Goal: Transaction & Acquisition: Purchase product/service

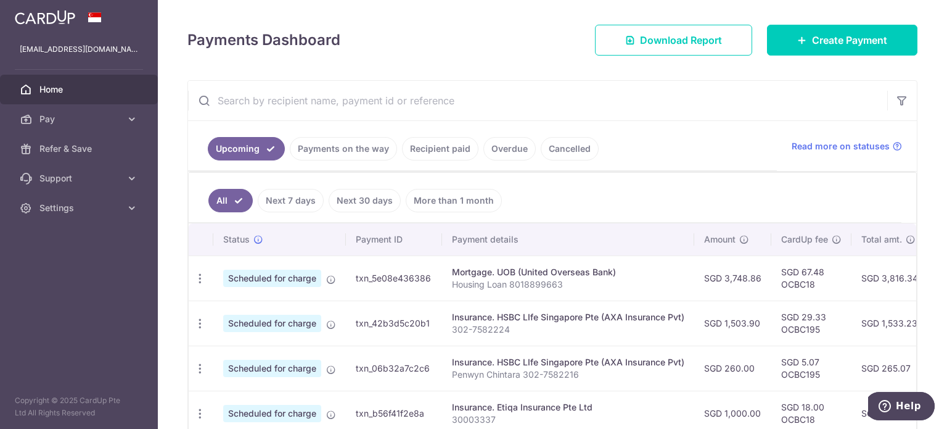
scroll to position [96, 0]
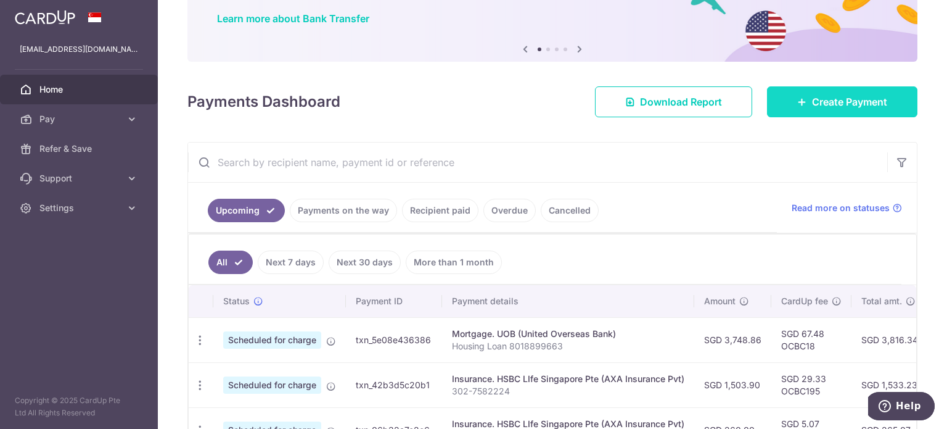
click at [781, 104] on link "Create Payment" at bounding box center [842, 101] width 150 height 31
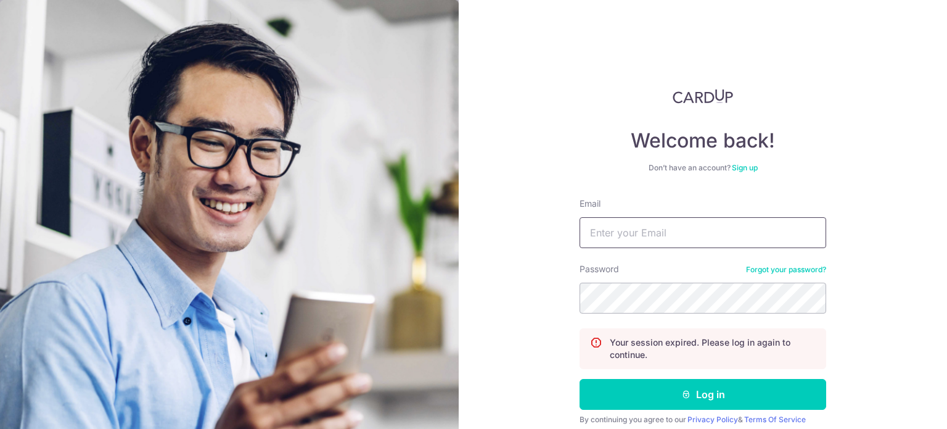
click at [691, 241] on input "Email" at bounding box center [703, 232] width 247 height 31
type input "penwyn.chintara@gmail.com"
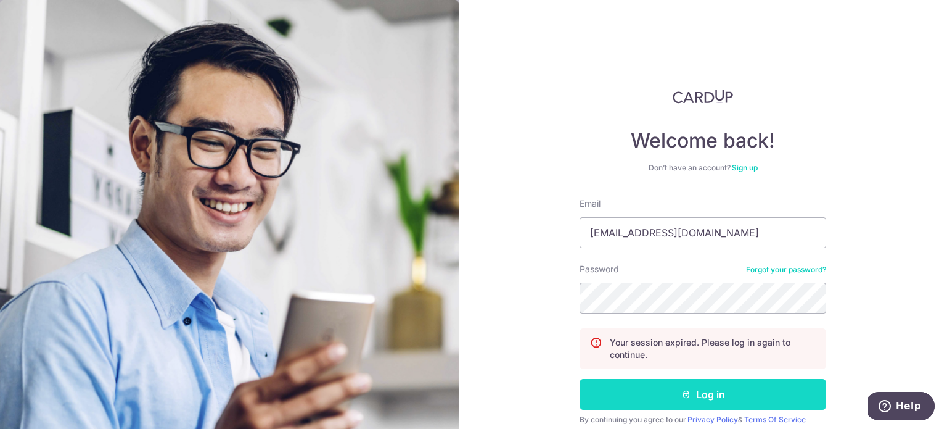
click at [718, 396] on button "Log in" at bounding box center [703, 394] width 247 height 31
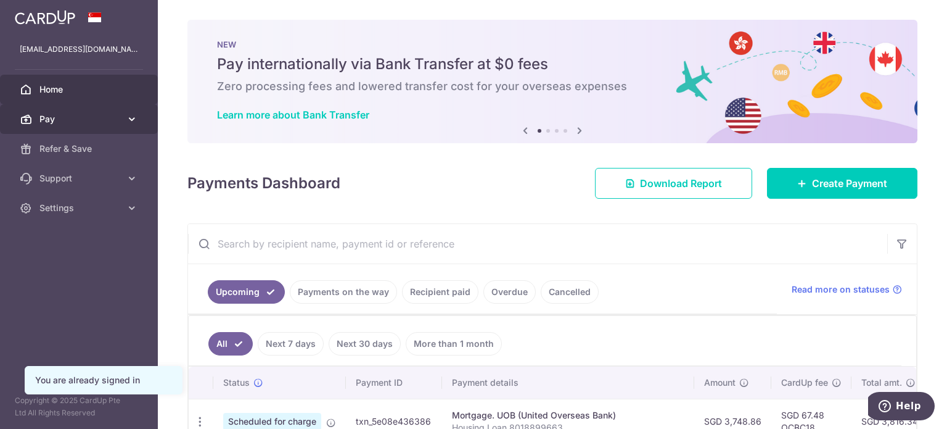
drag, startPoint x: 0, startPoint y: 0, endPoint x: 37, endPoint y: 128, distance: 133.5
click at [34, 131] on link "Pay" at bounding box center [79, 119] width 158 height 30
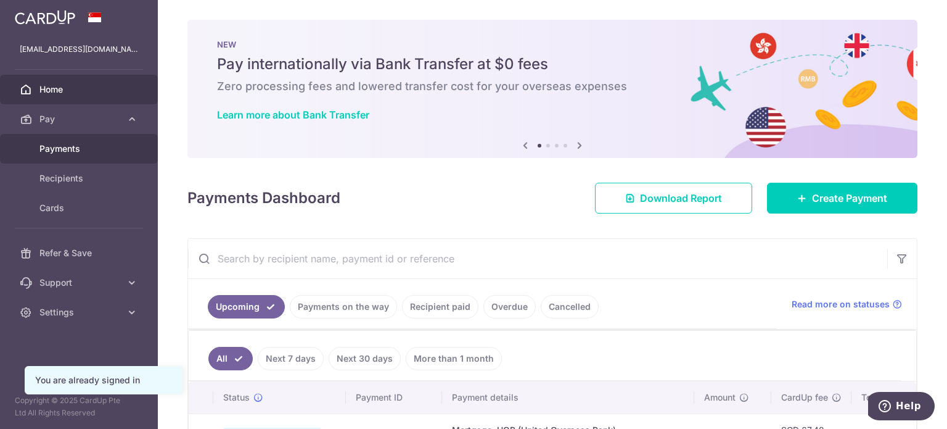
click at [47, 155] on link "Payments" at bounding box center [79, 149] width 158 height 30
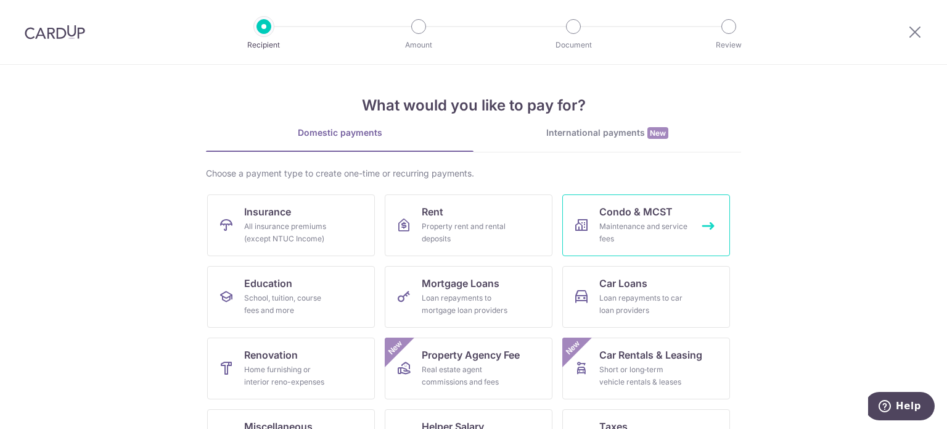
click at [666, 226] on div "Maintenance and service fees" at bounding box center [643, 232] width 89 height 25
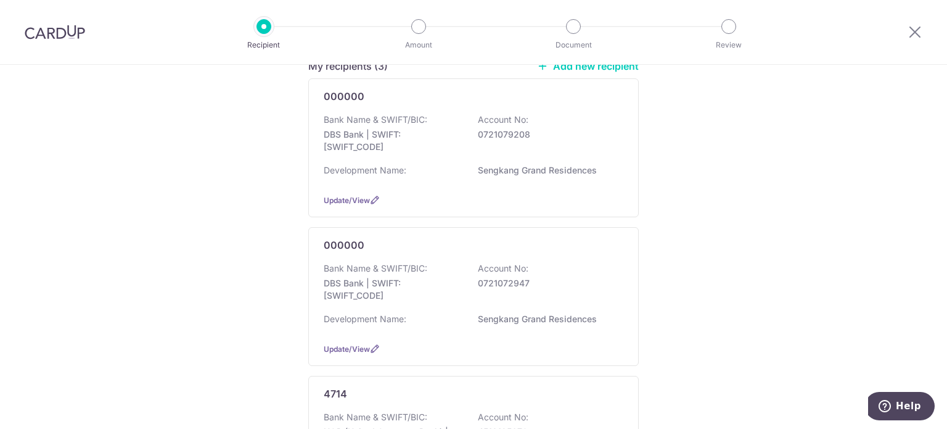
scroll to position [123, 0]
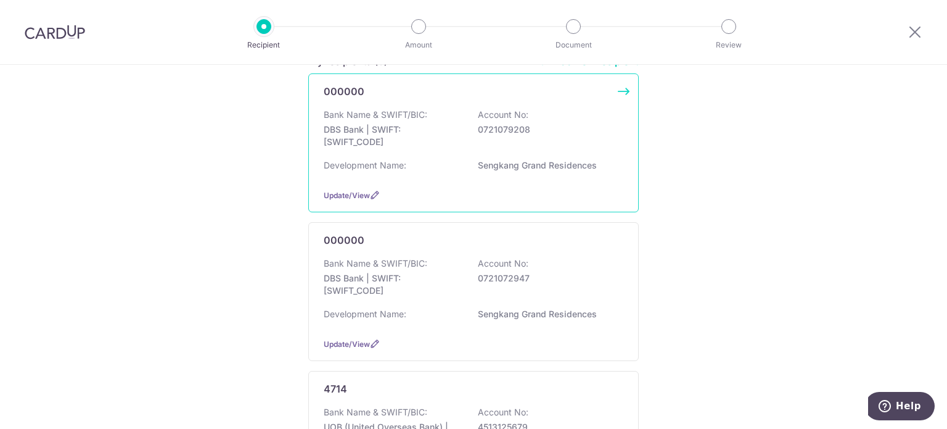
click at [572, 128] on p "0721079208" at bounding box center [547, 129] width 138 height 12
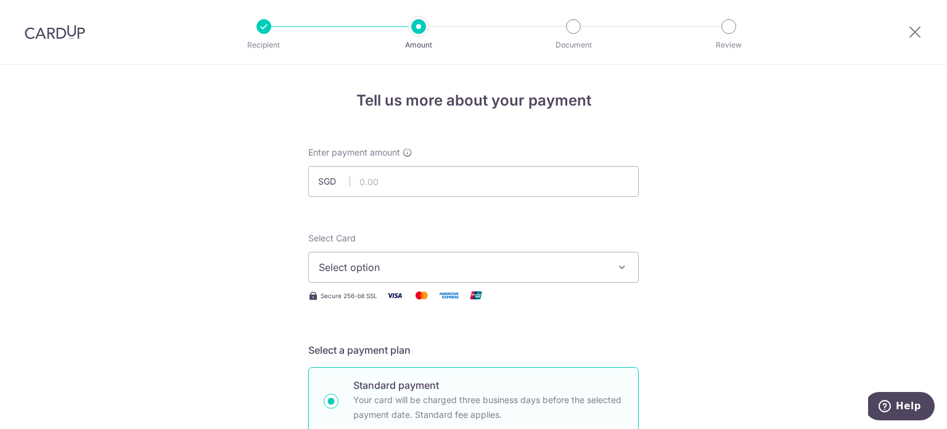
click at [918, 44] on div at bounding box center [915, 32] width 64 height 64
click at [917, 33] on icon at bounding box center [915, 31] width 15 height 15
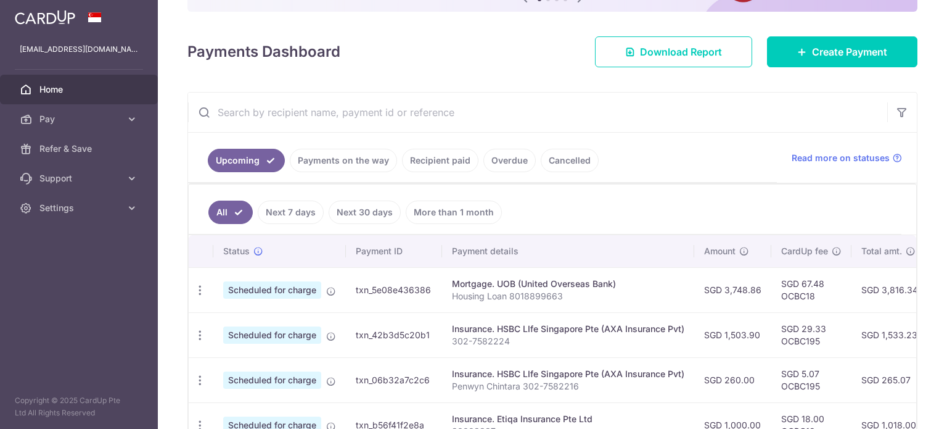
scroll to position [247, 0]
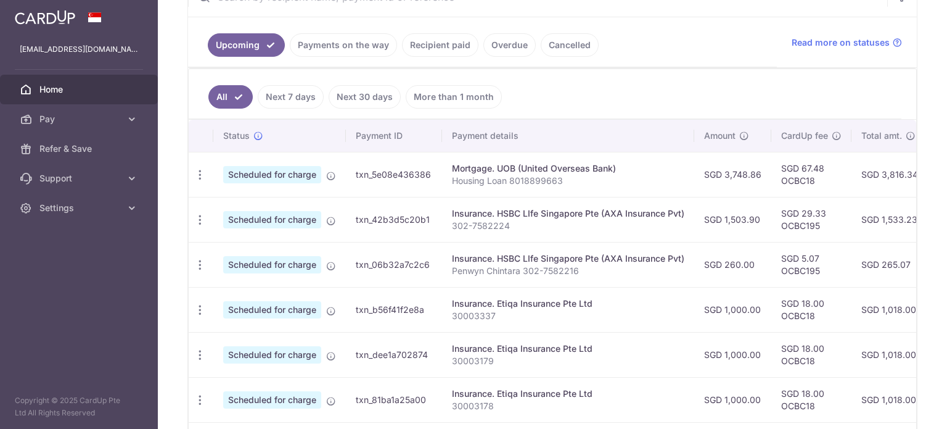
click at [289, 92] on link "Next 7 days" at bounding box center [291, 96] width 66 height 23
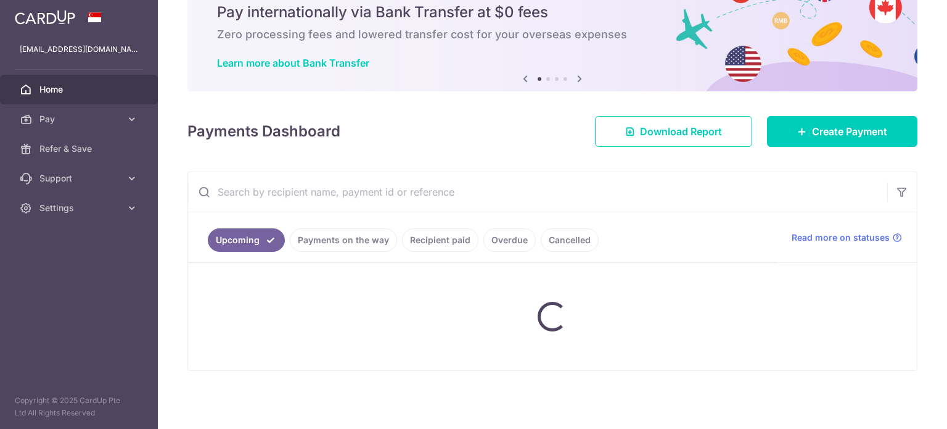
scroll to position [157, 0]
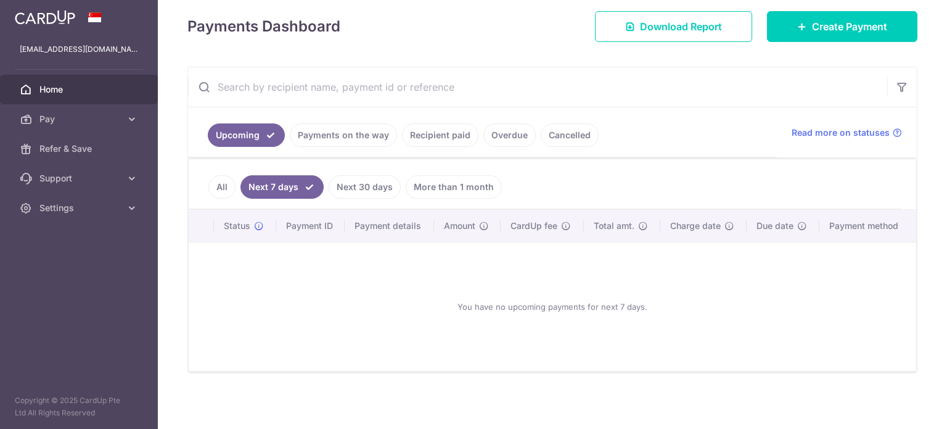
click at [361, 189] on link "Next 30 days" at bounding box center [365, 186] width 72 height 23
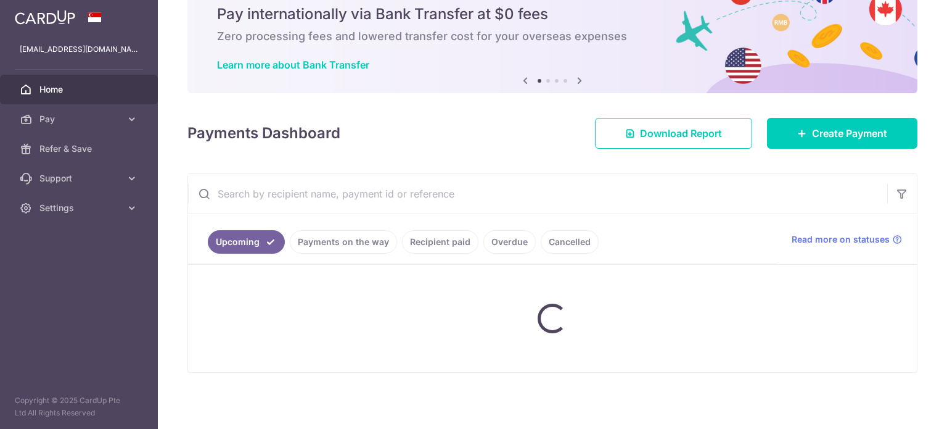
scroll to position [169, 0]
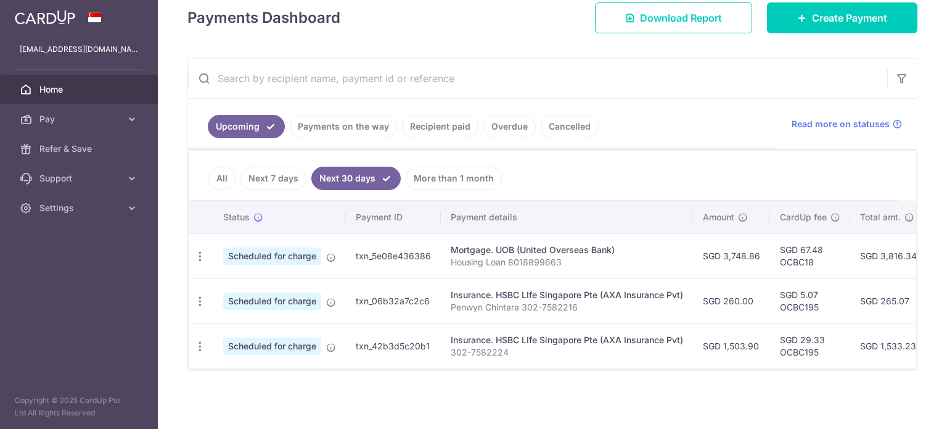
click at [422, 177] on link "More than 1 month" at bounding box center [454, 177] width 96 height 23
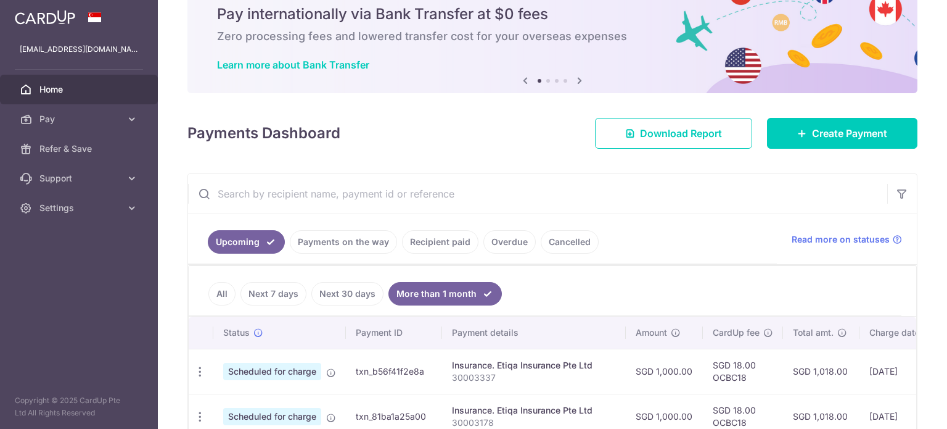
scroll to position [247, 0]
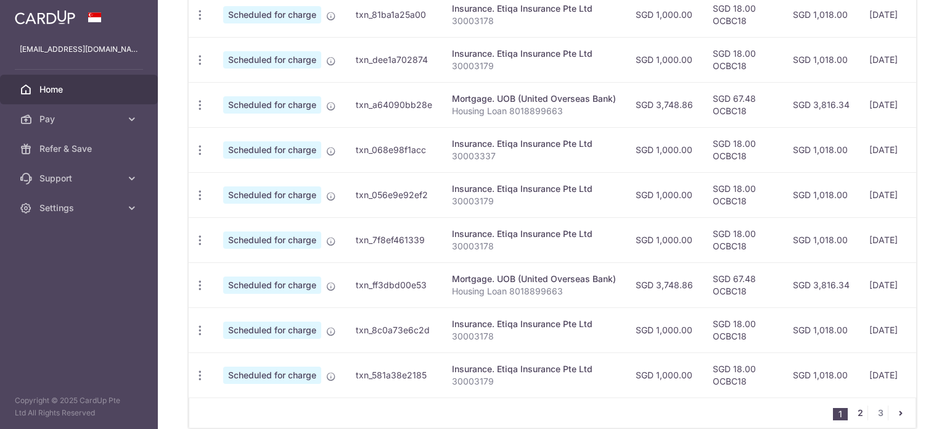
click at [855, 416] on link "2" at bounding box center [860, 412] width 15 height 15
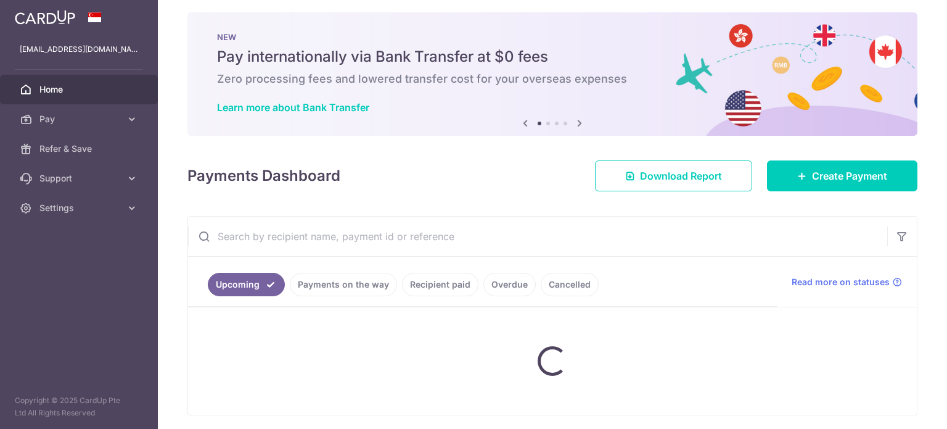
scroll to position [0, 0]
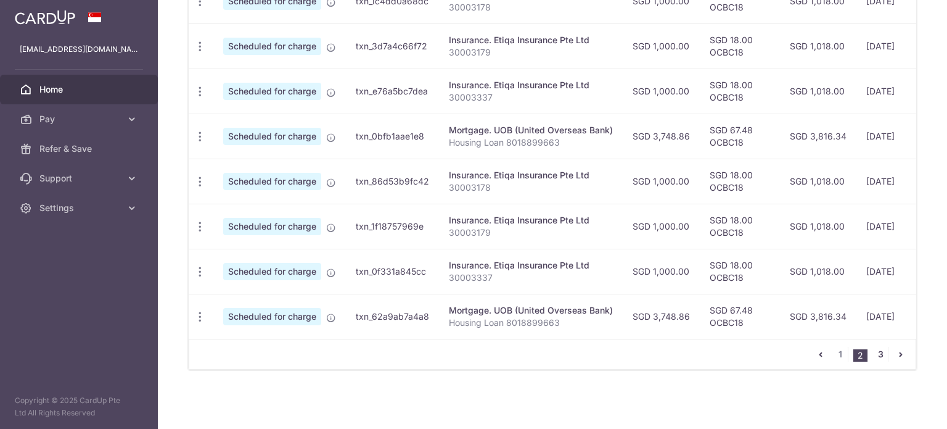
click at [873, 353] on link "3" at bounding box center [880, 354] width 15 height 15
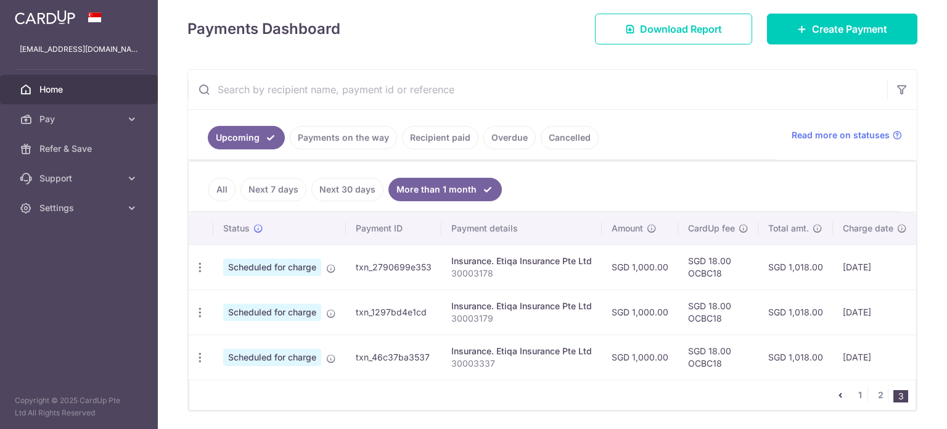
scroll to position [137, 0]
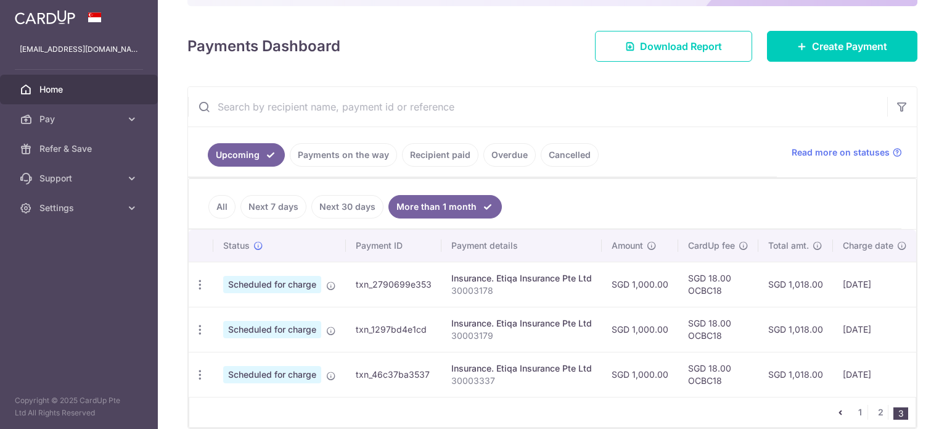
click at [450, 159] on link "Recipient paid" at bounding box center [440, 154] width 76 height 23
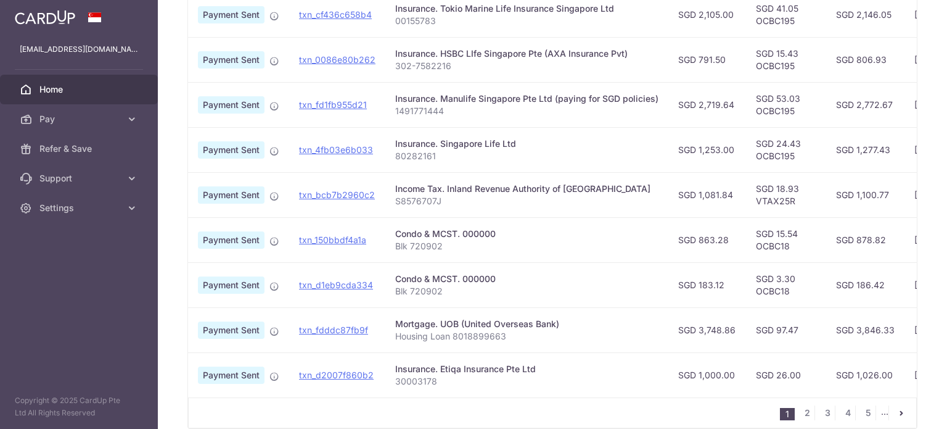
scroll to position [0, 27]
drag, startPoint x: 321, startPoint y: 238, endPoint x: 534, endPoint y: 35, distance: 294.8
click at [321, 238] on link "txn_150bbdf4a1a" at bounding box center [330, 239] width 67 height 10
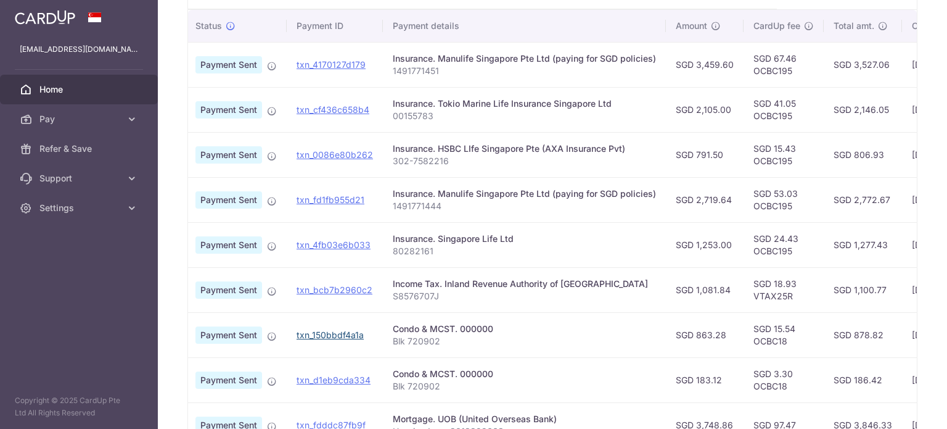
scroll to position [0, 0]
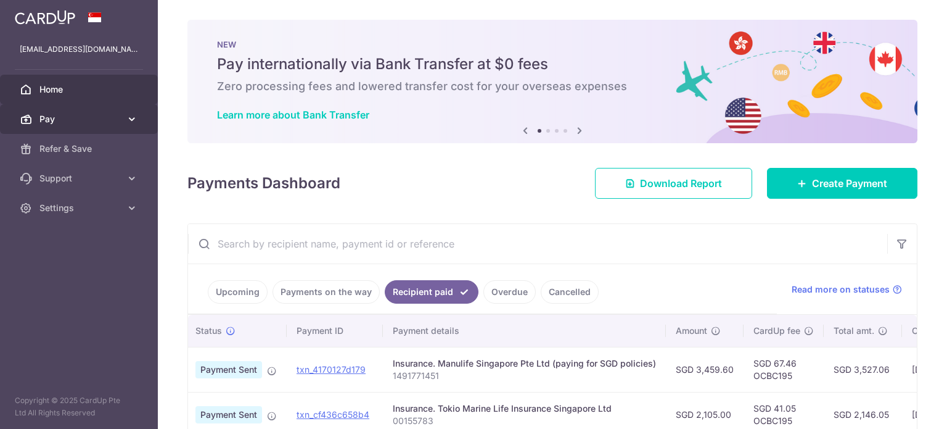
click at [69, 120] on span "Pay" at bounding box center [79, 119] width 81 height 12
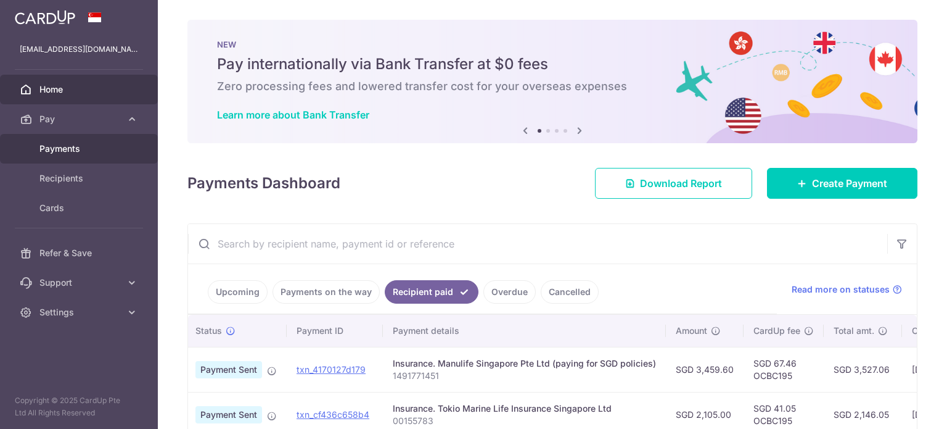
click at [72, 157] on link "Payments" at bounding box center [79, 149] width 158 height 30
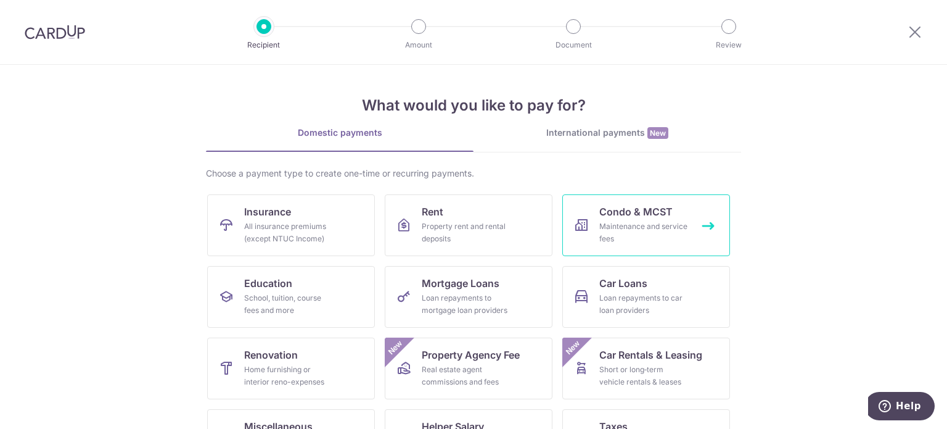
click at [639, 226] on div "Maintenance and service fees" at bounding box center [643, 232] width 89 height 25
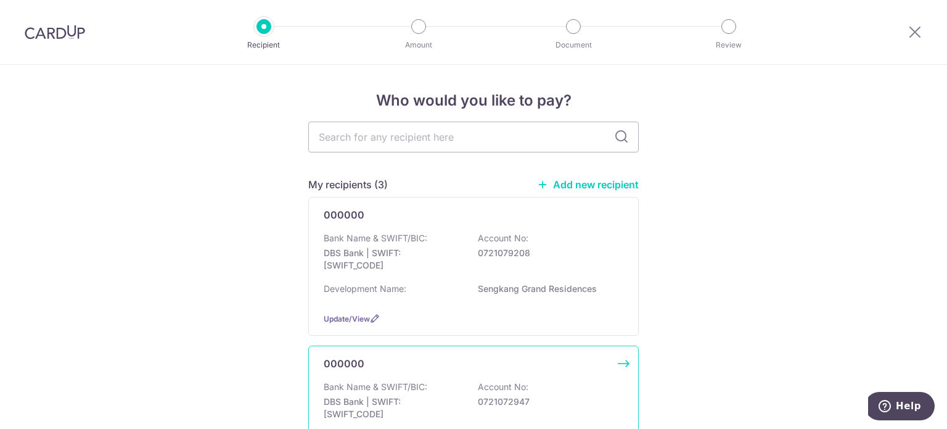
scroll to position [62, 0]
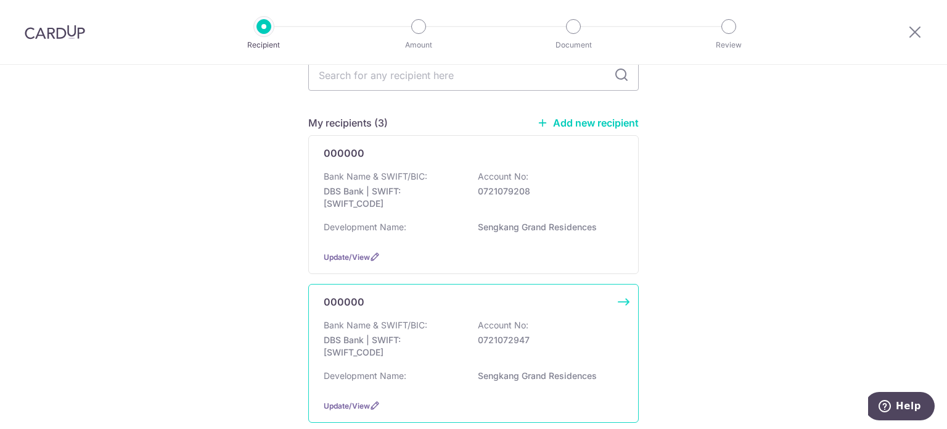
click at [507, 320] on p "Account No:" at bounding box center [503, 325] width 51 height 12
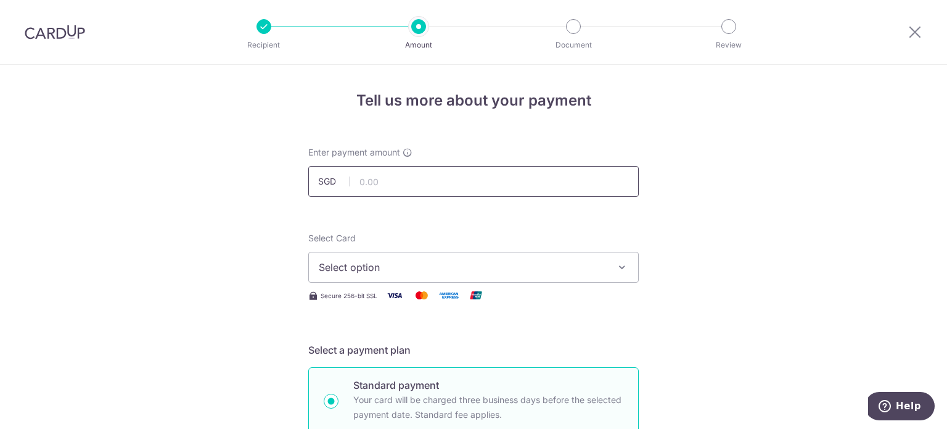
click at [444, 175] on input "text" at bounding box center [473, 181] width 331 height 31
type input "863.28"
click at [490, 270] on span "Select option" at bounding box center [462, 267] width 287 height 15
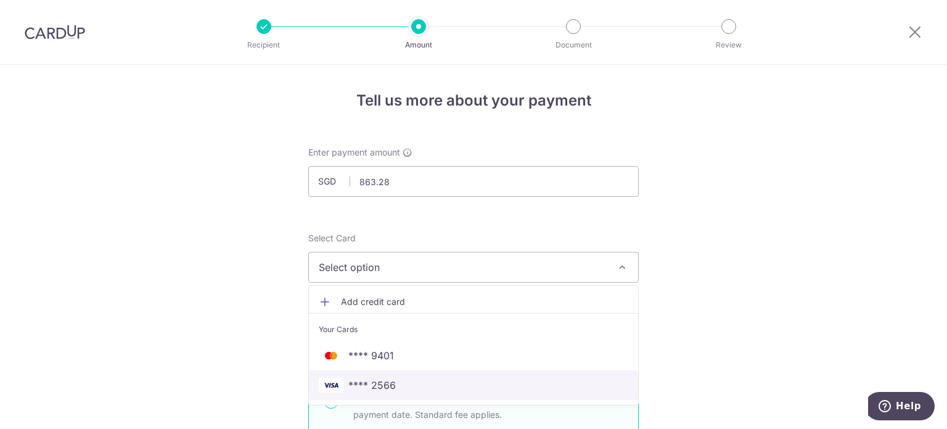
click at [418, 385] on span "**** 2566" at bounding box center [474, 384] width 310 height 15
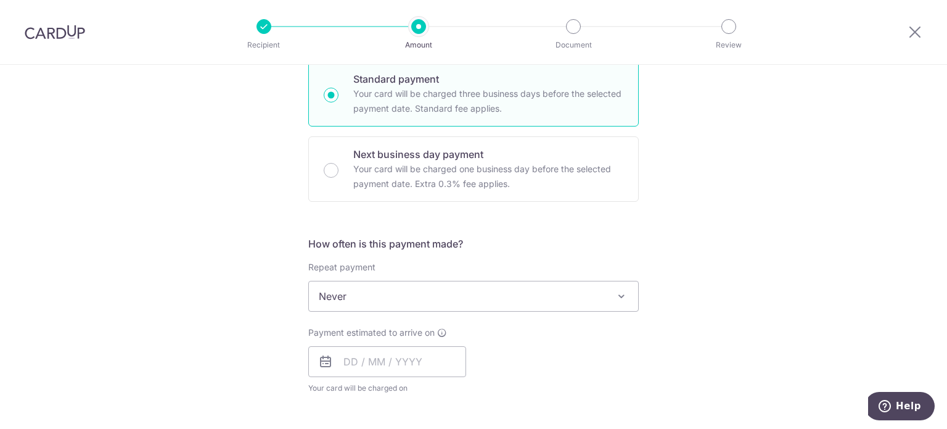
scroll to position [308, 0]
click at [567, 290] on span "Never" at bounding box center [473, 294] width 329 height 30
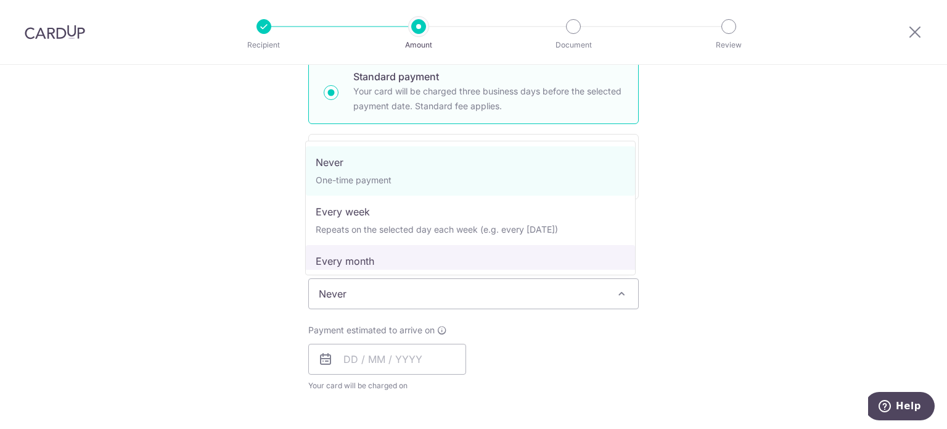
scroll to position [62, 0]
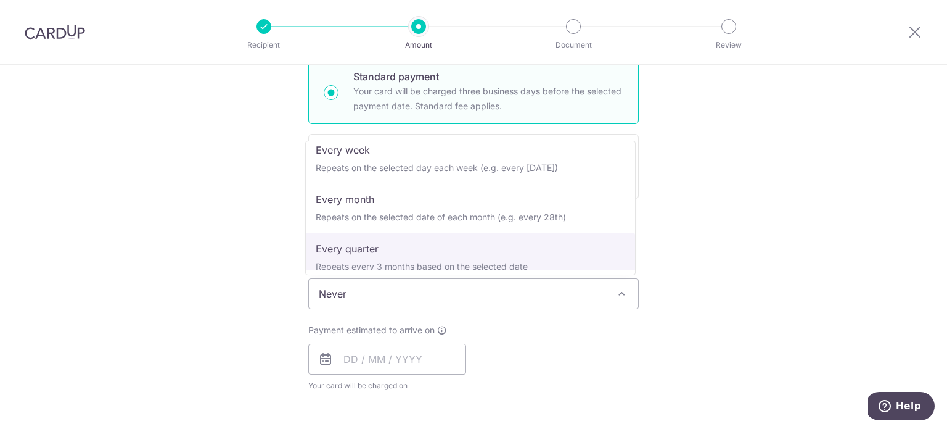
select select "4"
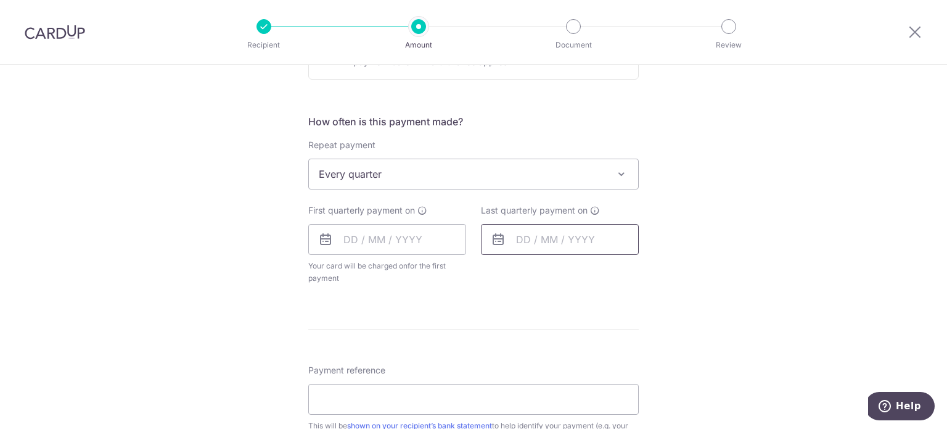
scroll to position [432, 0]
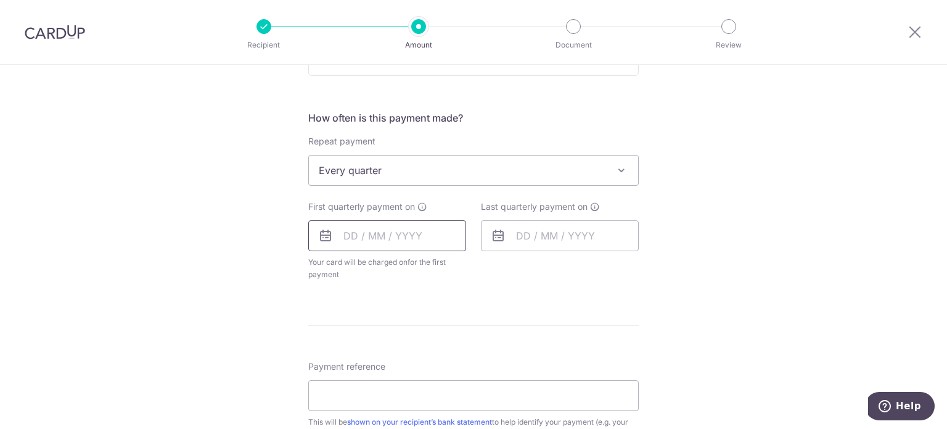
click at [434, 241] on input "text" at bounding box center [387, 235] width 158 height 31
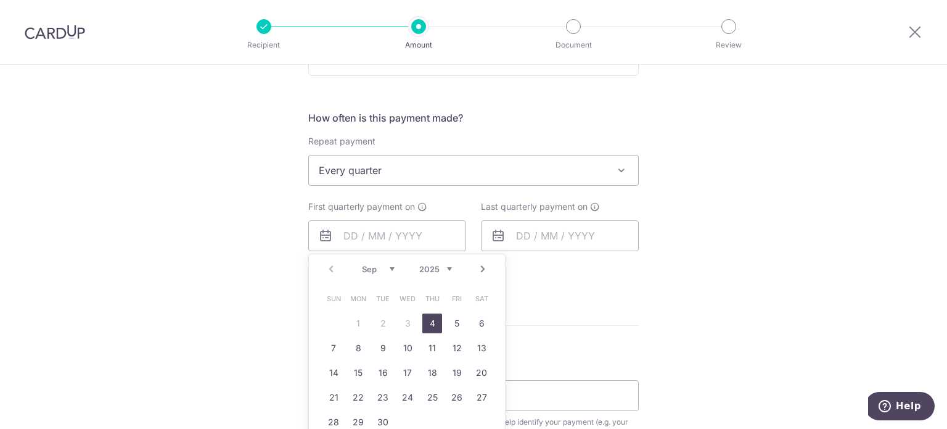
click at [479, 266] on link "Next" at bounding box center [482, 268] width 15 height 15
click at [402, 350] on link "5" at bounding box center [408, 348] width 20 height 20
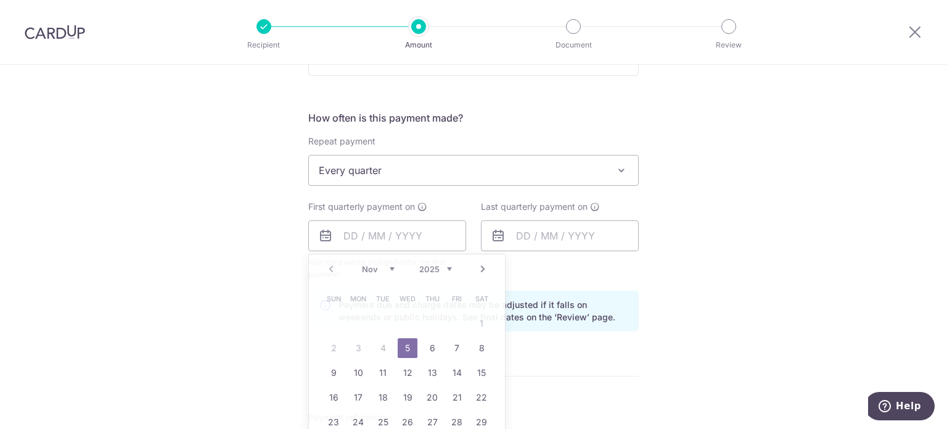
type input "05/11/2025"
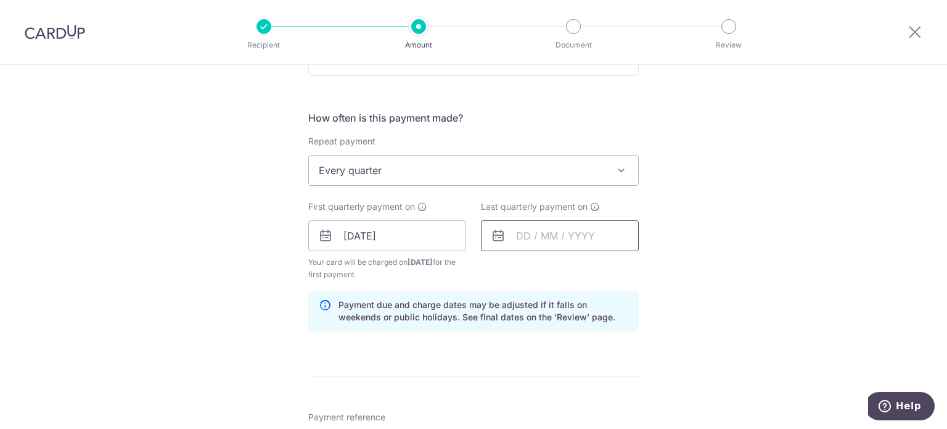
click at [598, 232] on input "text" at bounding box center [560, 235] width 158 height 31
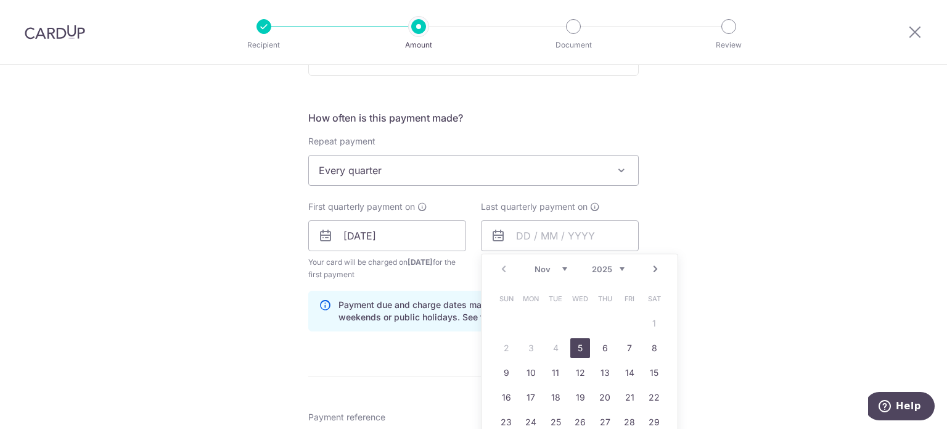
click at [654, 268] on link "Next" at bounding box center [655, 268] width 15 height 15
click at [656, 268] on link "Next" at bounding box center [655, 268] width 15 height 15
click at [655, 268] on link "Next" at bounding box center [655, 268] width 15 height 15
click at [602, 323] on link "5" at bounding box center [605, 323] width 20 height 20
type input "05/02/2026"
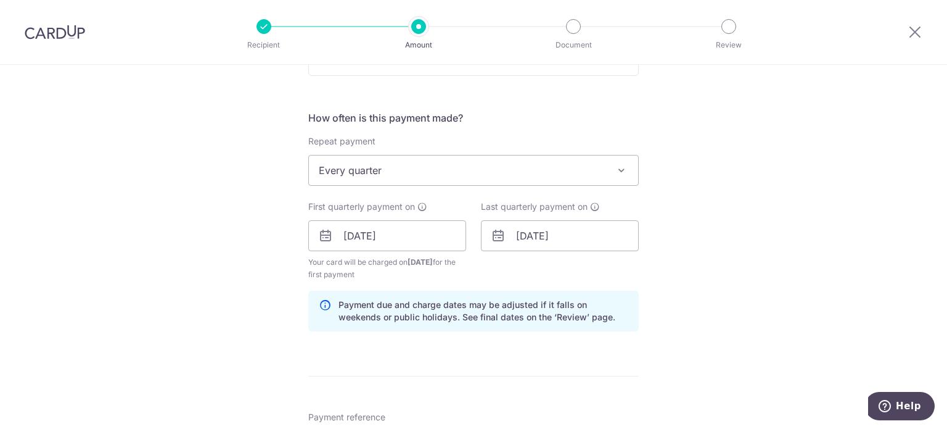
click at [660, 231] on div "Tell us more about your payment Enter payment amount SGD 863.28 863.28 Select C…" at bounding box center [473, 222] width 947 height 1178
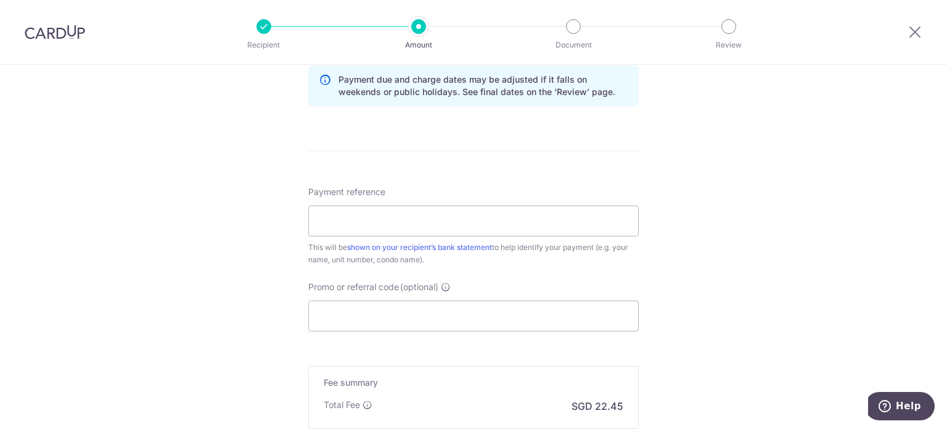
scroll to position [678, 0]
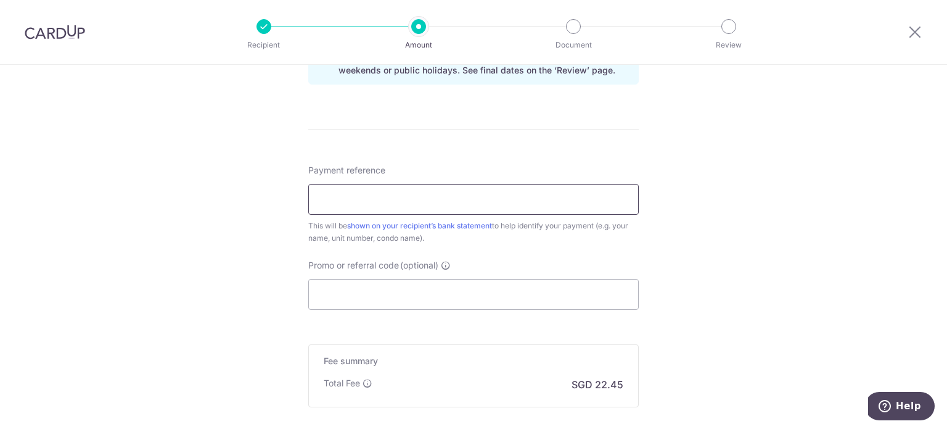
click at [462, 203] on input "Payment reference" at bounding box center [473, 199] width 331 height 31
type input "O"
paste input "Blk 720902"
type input "Blk 720902"
drag, startPoint x: 388, startPoint y: 293, endPoint x: 436, endPoint y: 281, distance: 49.5
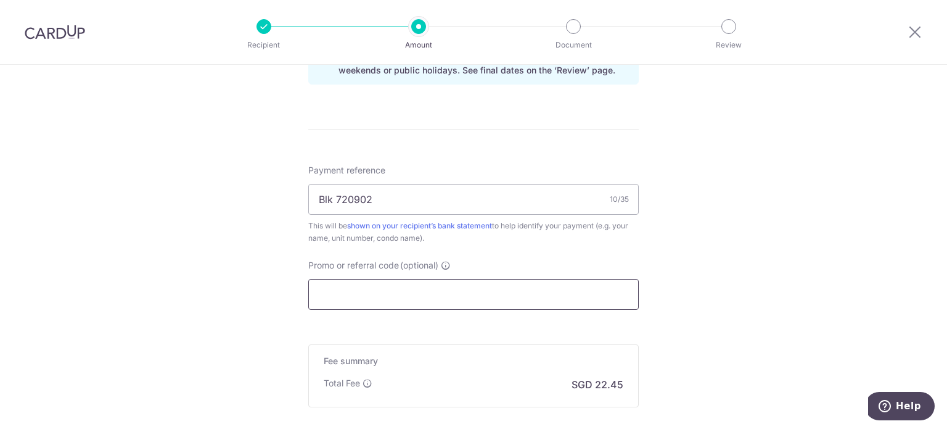
click at [392, 294] on input "Promo or referral code (optional)" at bounding box center [473, 294] width 331 height 31
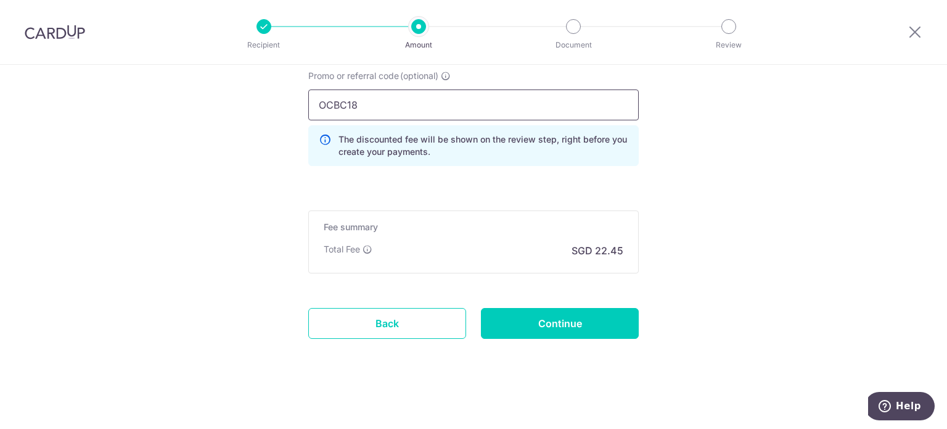
scroll to position [868, 0]
type input "OCBC18"
click at [585, 326] on input "Continue" at bounding box center [560, 322] width 158 height 31
type input "Create Schedule"
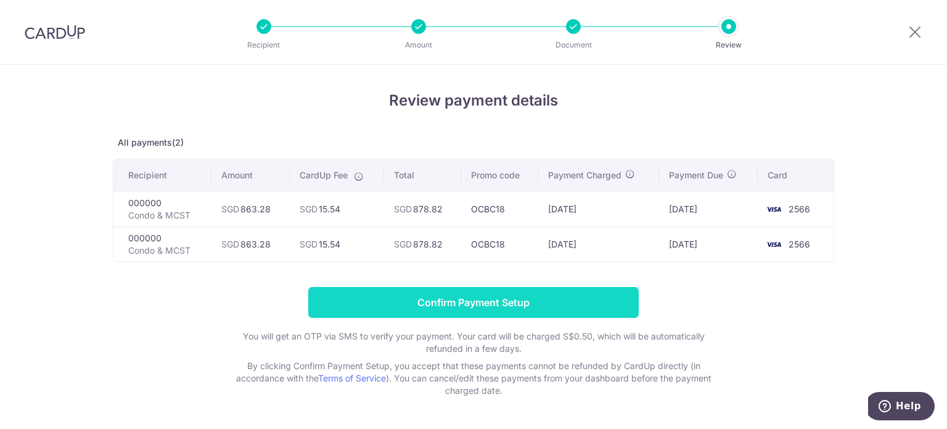
click at [462, 313] on input "Confirm Payment Setup" at bounding box center [473, 302] width 331 height 31
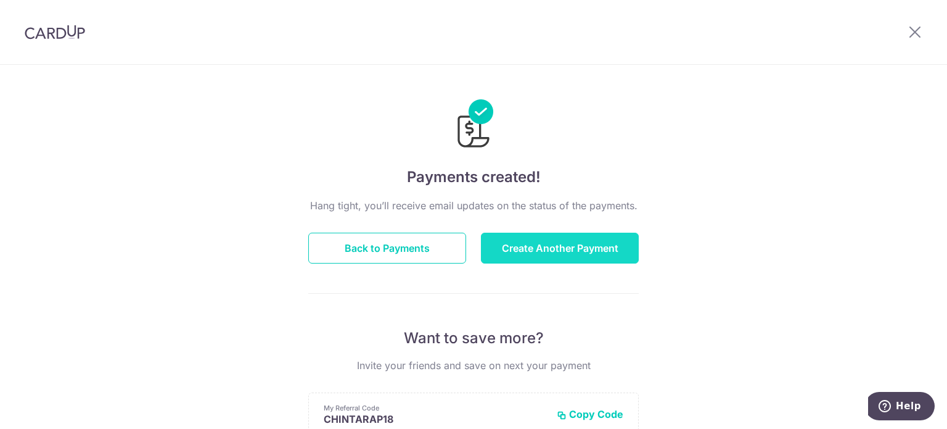
click at [567, 255] on button "Create Another Payment" at bounding box center [560, 247] width 158 height 31
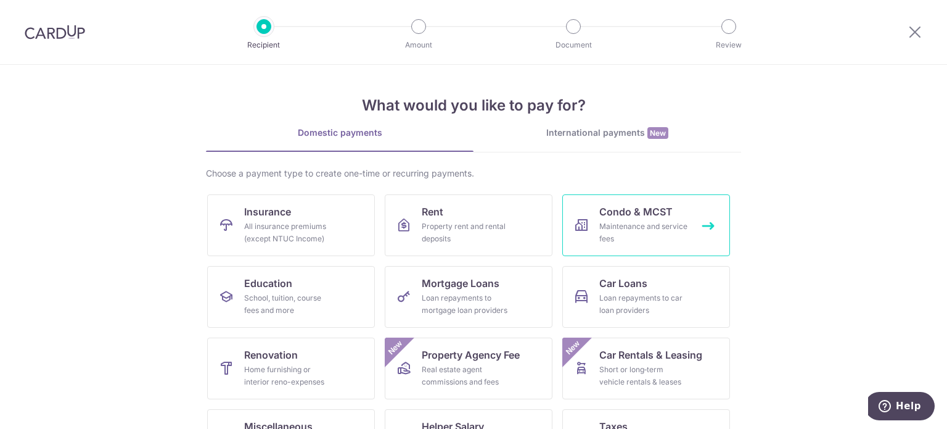
click at [651, 219] on link "Condo & MCST Maintenance and service fees" at bounding box center [646, 225] width 168 height 62
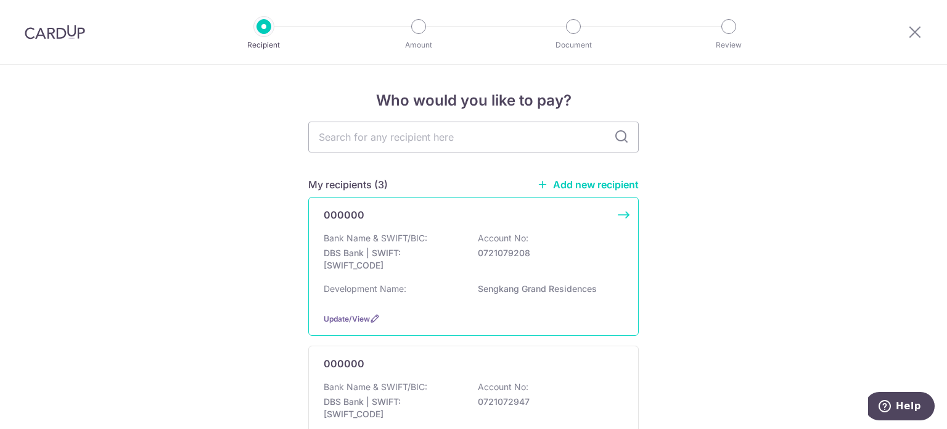
click at [570, 268] on div "Bank Name & SWIFT/BIC: DBS Bank | SWIFT: DBSSSGSGXXX Account No: 0721079208" at bounding box center [474, 255] width 300 height 46
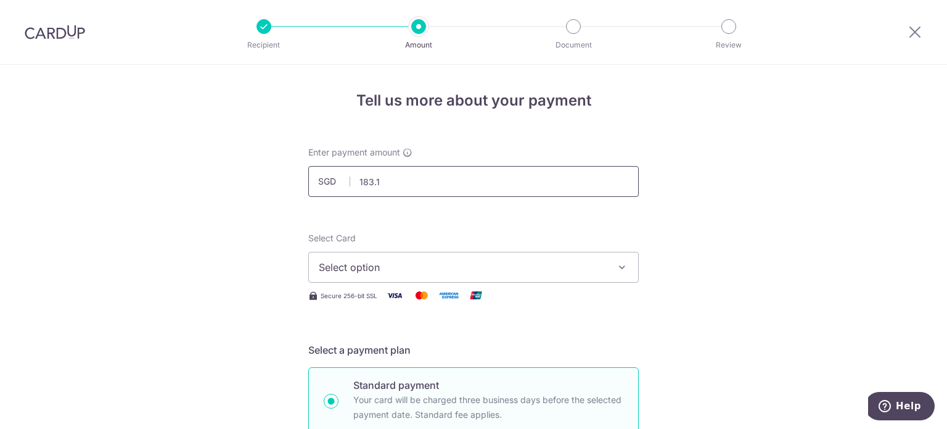
type input "183.12"
click at [520, 271] on span "Select option" at bounding box center [462, 267] width 287 height 15
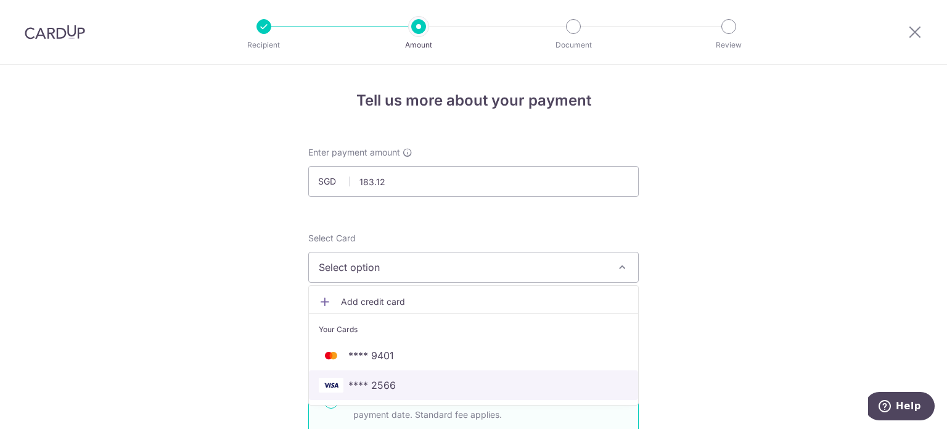
click at [437, 385] on span "**** 2566" at bounding box center [474, 384] width 310 height 15
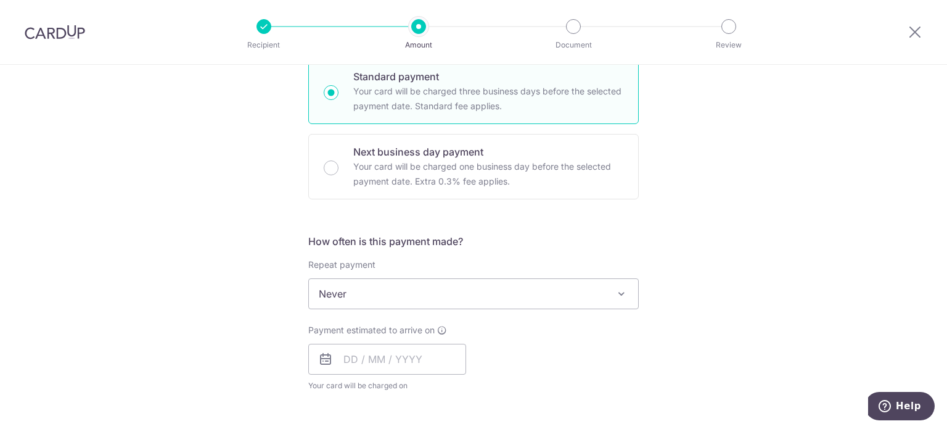
scroll to position [308, 0]
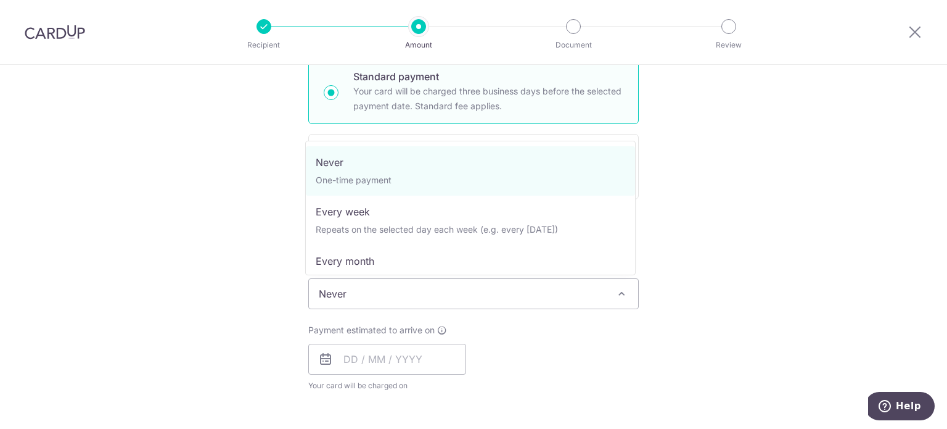
click at [557, 298] on span "Never" at bounding box center [473, 294] width 329 height 30
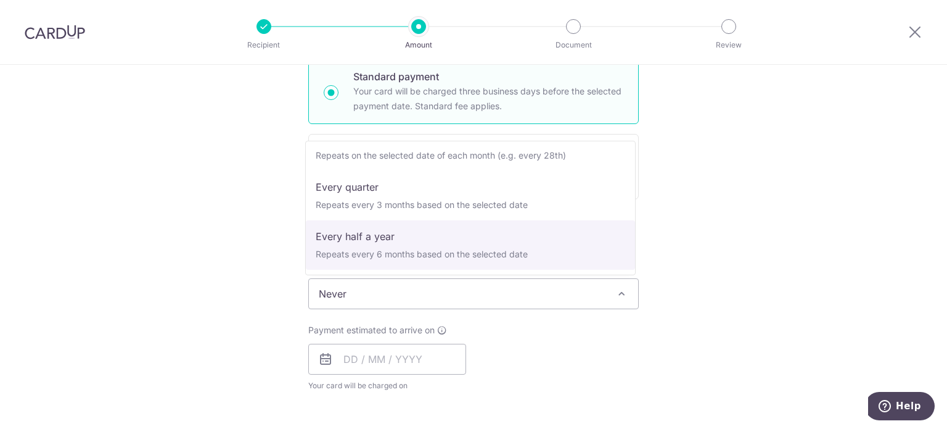
scroll to position [62, 0]
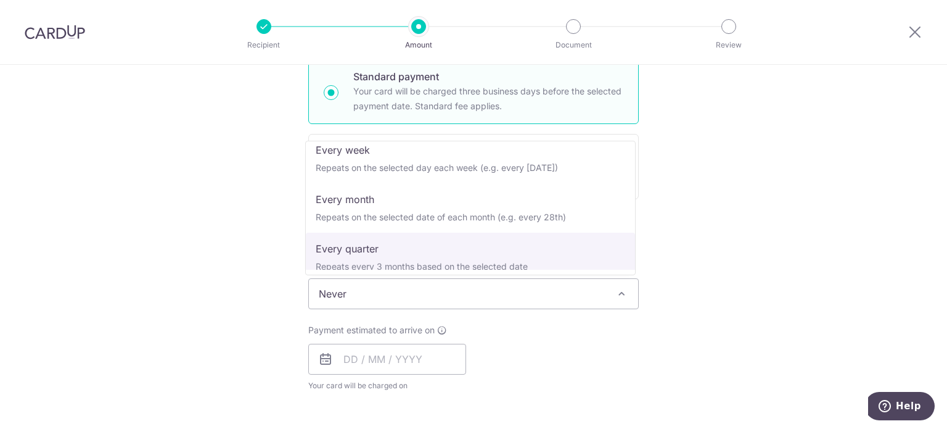
select select "4"
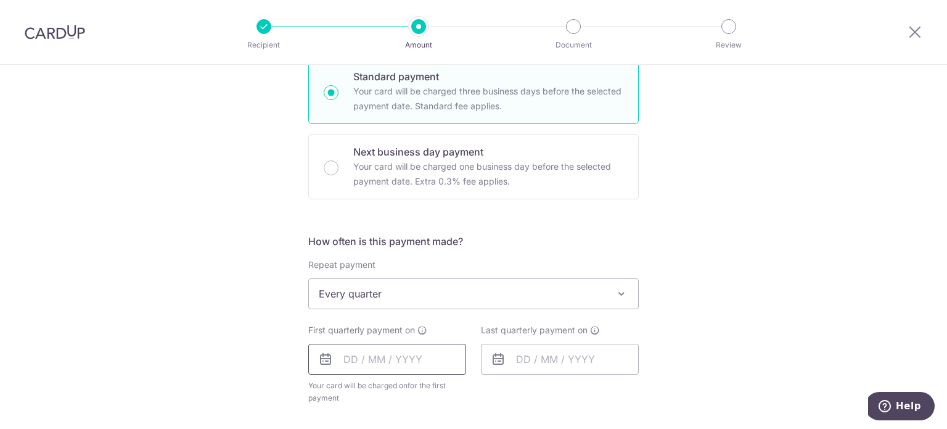
click at [380, 372] on input "text" at bounding box center [387, 358] width 158 height 31
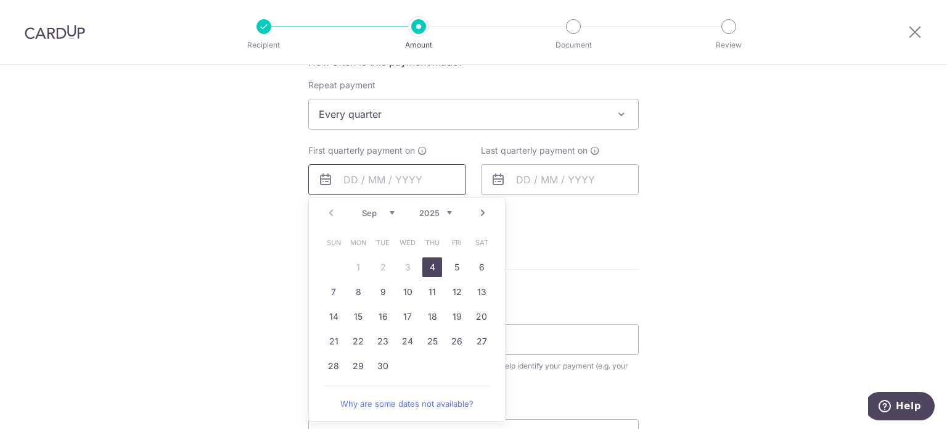
scroll to position [493, 0]
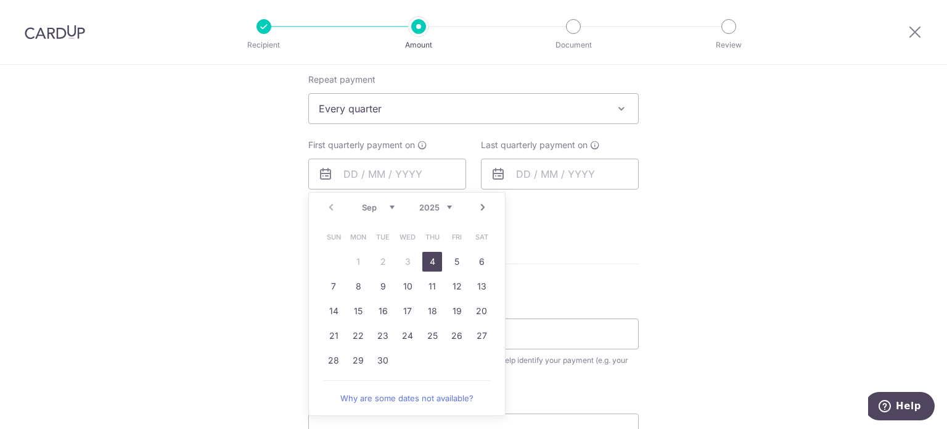
click at [479, 207] on link "Next" at bounding box center [482, 207] width 15 height 15
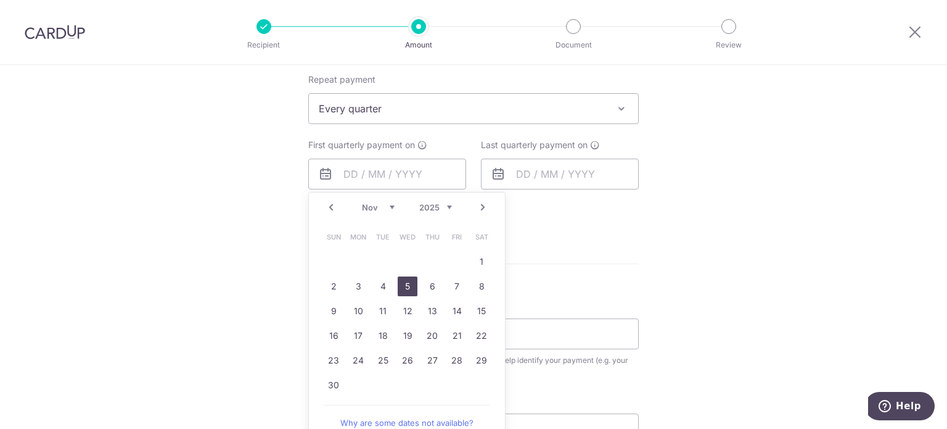
click at [398, 294] on link "5" at bounding box center [408, 286] width 20 height 20
type input "[DATE]"
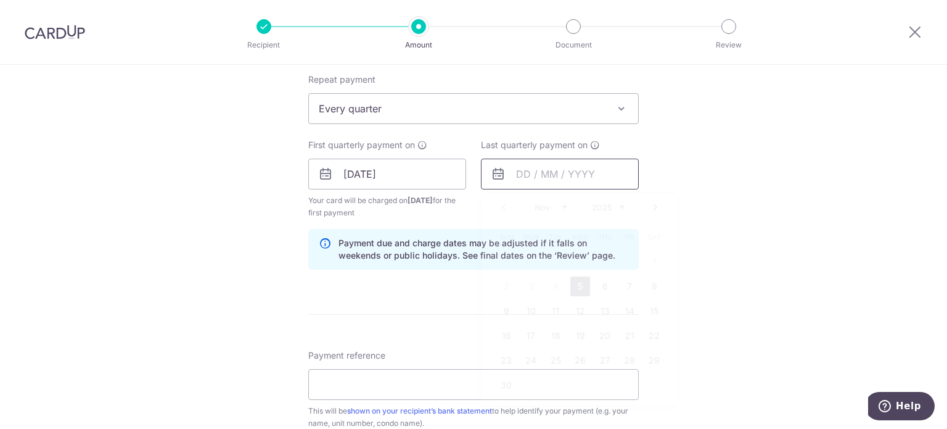
click at [582, 183] on input "text" at bounding box center [560, 173] width 158 height 31
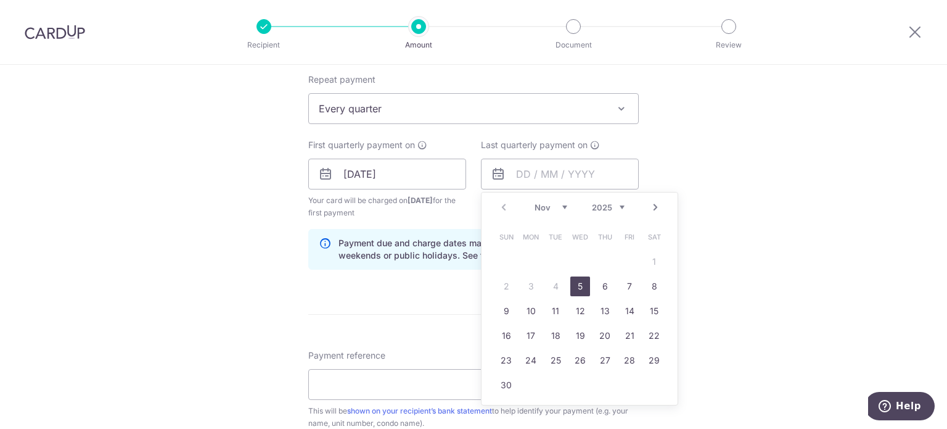
click at [655, 204] on link "Next" at bounding box center [655, 207] width 15 height 15
click at [603, 266] on link "5" at bounding box center [605, 262] width 20 height 20
type input "[DATE]"
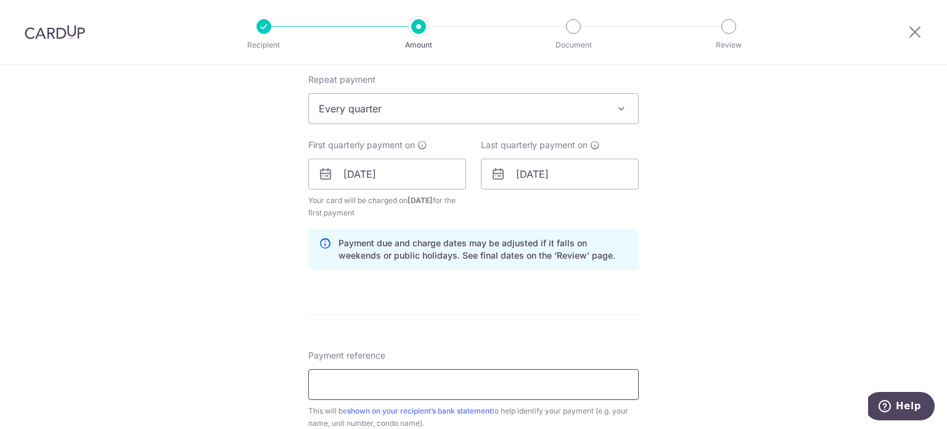
click at [461, 389] on input "Payment reference" at bounding box center [473, 384] width 331 height 31
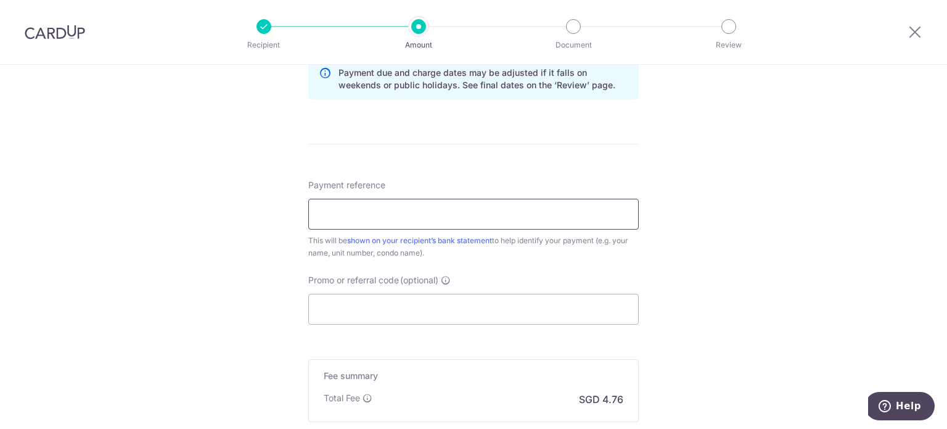
scroll to position [678, 0]
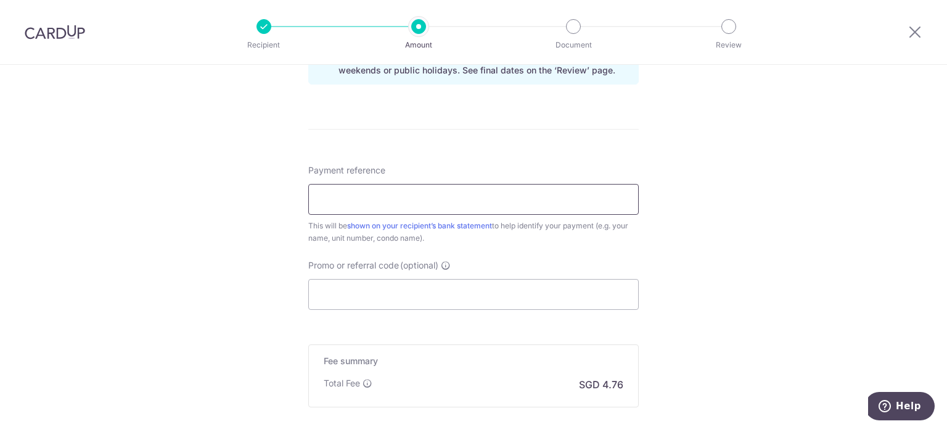
paste input "Blk 720902"
type input "Blk 720902"
click at [492, 290] on input "Promo or referral code (optional)" at bounding box center [473, 294] width 331 height 31
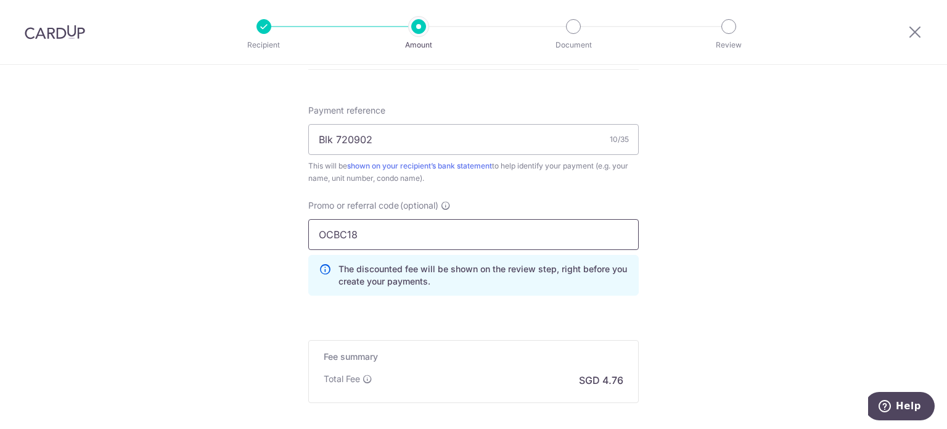
scroll to position [868, 0]
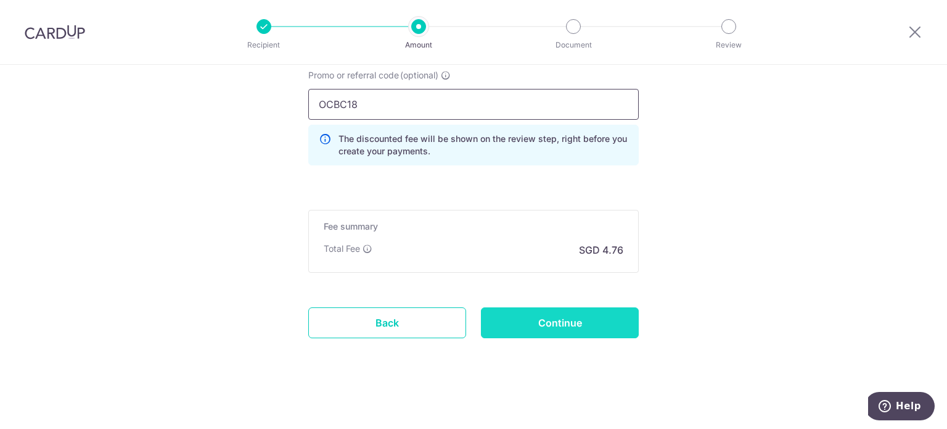
type input "OCBC18"
click at [595, 332] on input "Continue" at bounding box center [560, 322] width 158 height 31
type input "Create Schedule"
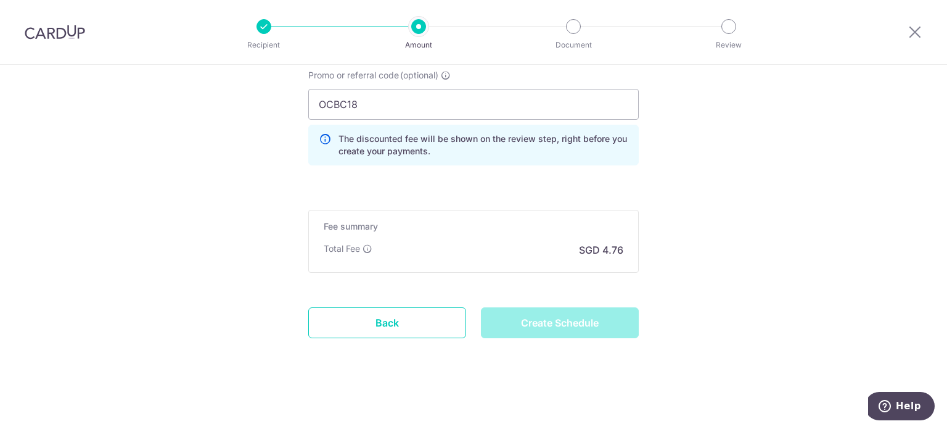
scroll to position [807, 0]
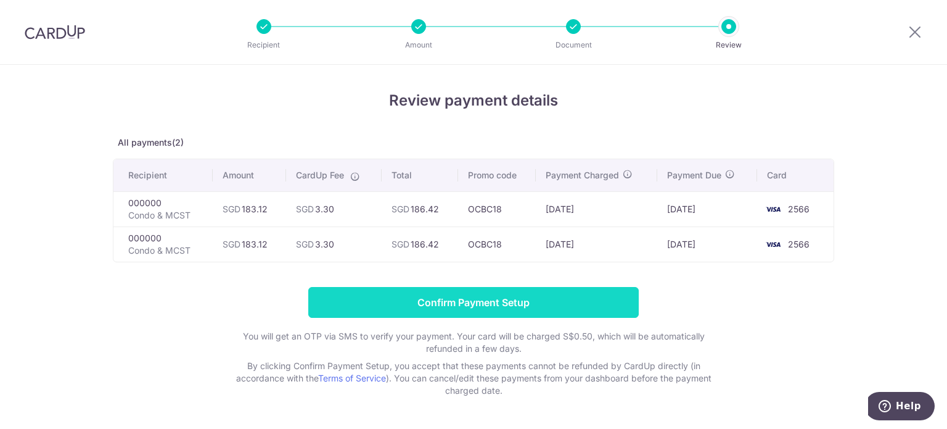
click at [583, 295] on input "Confirm Payment Setup" at bounding box center [473, 302] width 331 height 31
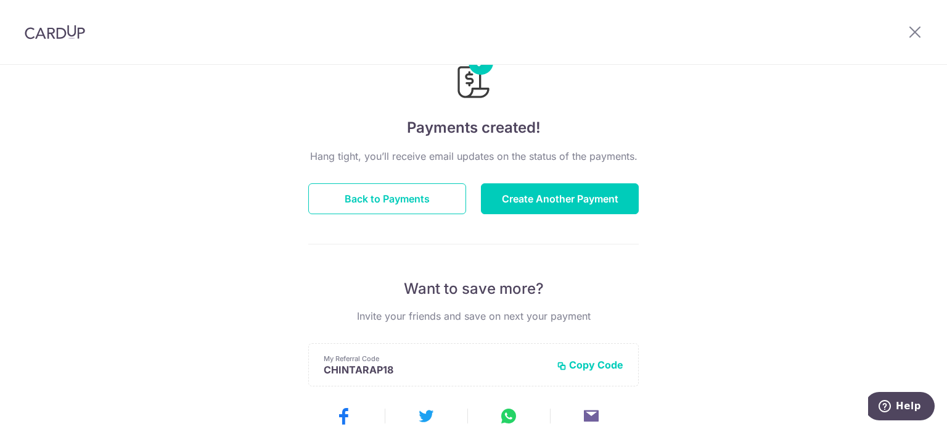
scroll to position [47, 0]
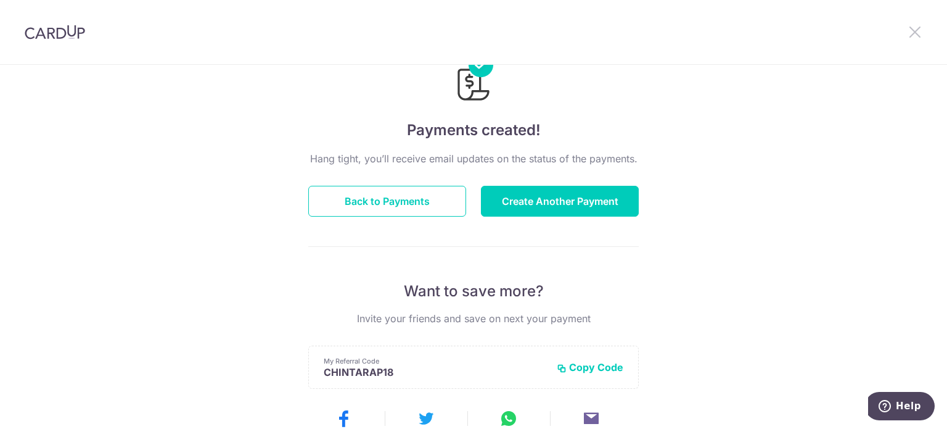
click at [916, 28] on icon at bounding box center [915, 31] width 15 height 15
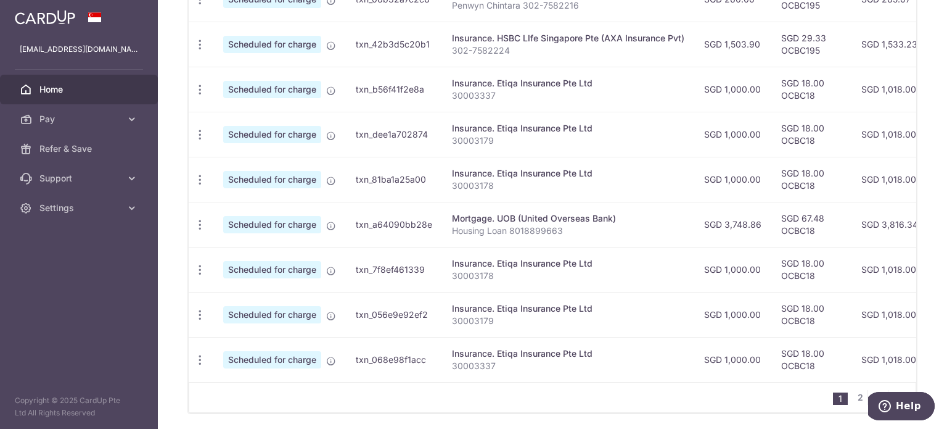
scroll to position [451, 0]
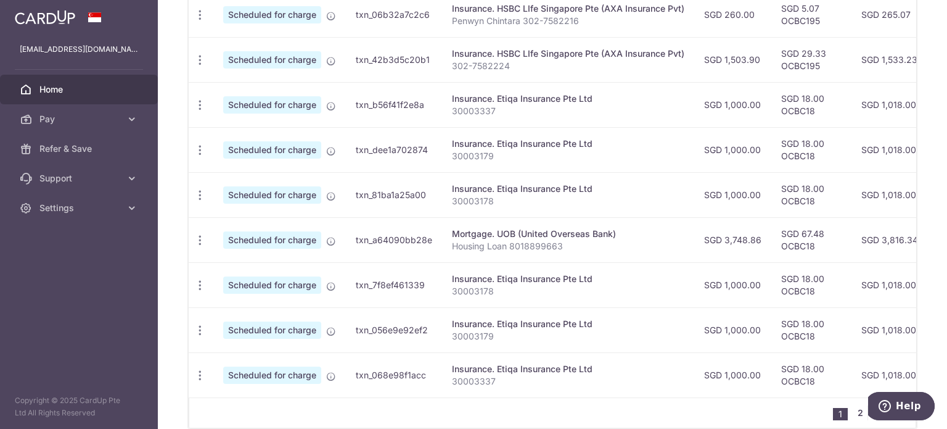
click at [853, 418] on link "2" at bounding box center [860, 412] width 15 height 15
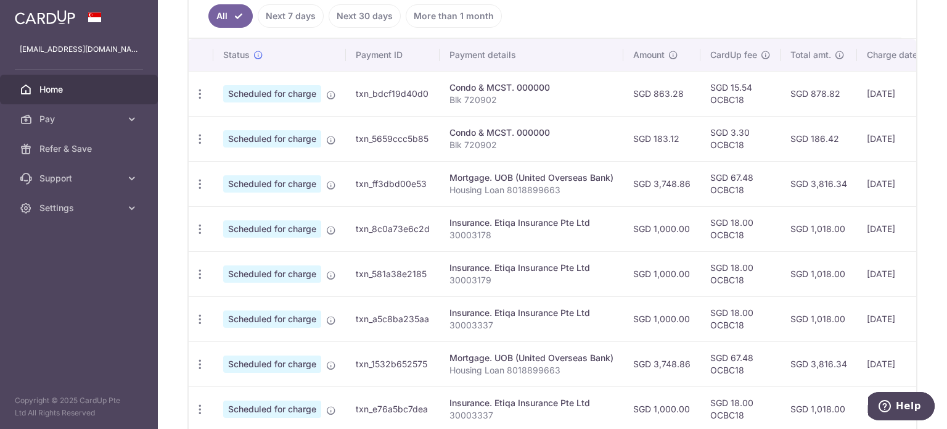
scroll to position [513, 0]
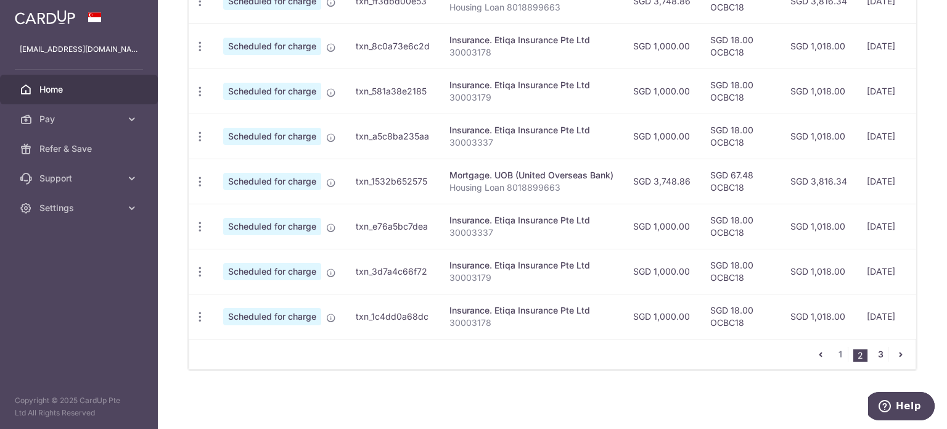
click at [873, 356] on link "3" at bounding box center [880, 354] width 15 height 15
click at [878, 359] on link "2" at bounding box center [880, 354] width 15 height 15
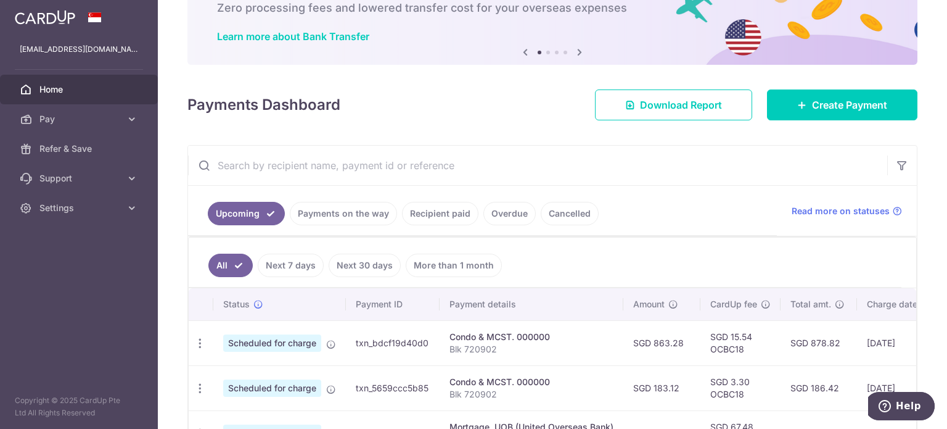
scroll to position [0, 0]
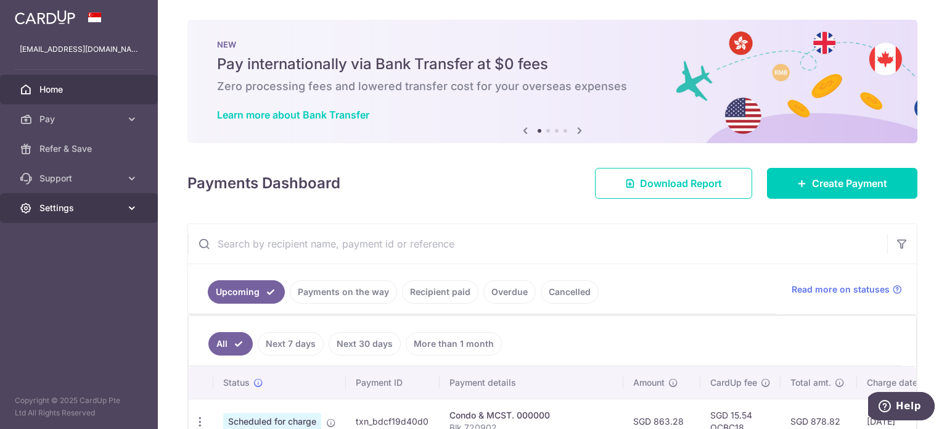
click at [104, 207] on span "Settings" at bounding box center [79, 208] width 81 height 12
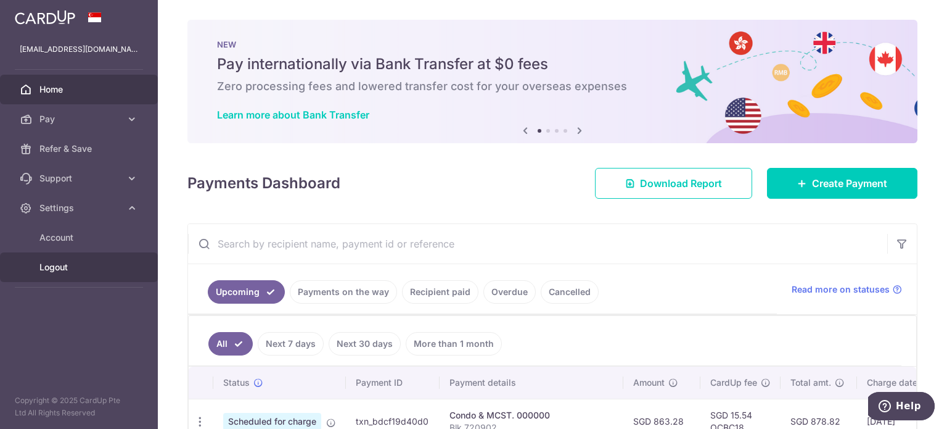
click at [102, 269] on span "Logout" at bounding box center [79, 267] width 81 height 12
